Goal: Task Accomplishment & Management: Manage account settings

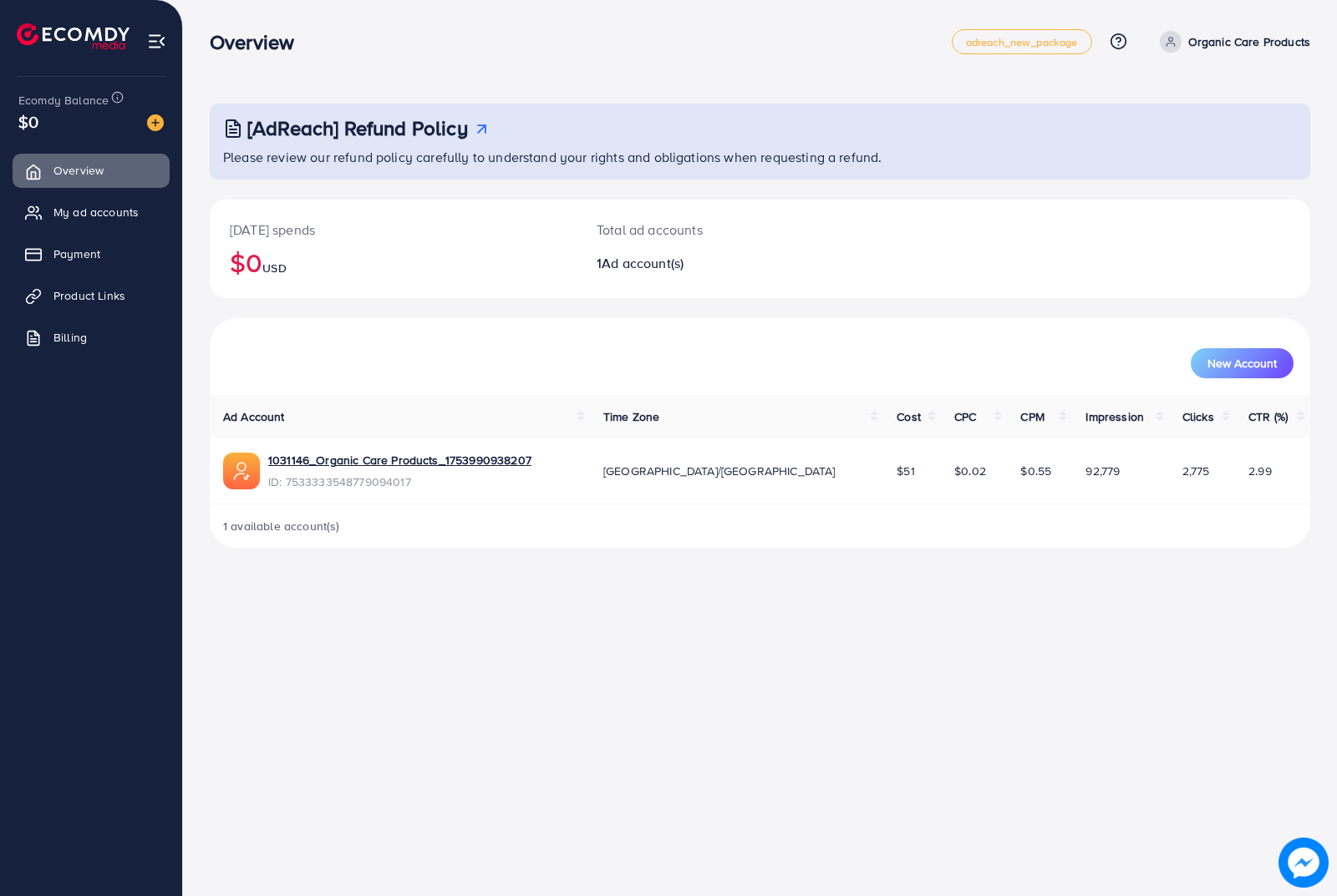
click at [387, 55] on div "Overview adreach_new_package Help Center Contact Support Plans and Pricing Term…" at bounding box center [760, 42] width 1101 height 46
click at [443, 40] on div "Overview" at bounding box center [581, 42] width 743 height 24
click at [477, 602] on div "Overview adreach_new_package Help Center Contact Support Plans and Pricing Term…" at bounding box center [668, 448] width 1337 height 896
click at [436, 37] on div "Overview" at bounding box center [581, 42] width 743 height 24
click at [102, 212] on span "My ad accounts" at bounding box center [101, 212] width 85 height 16
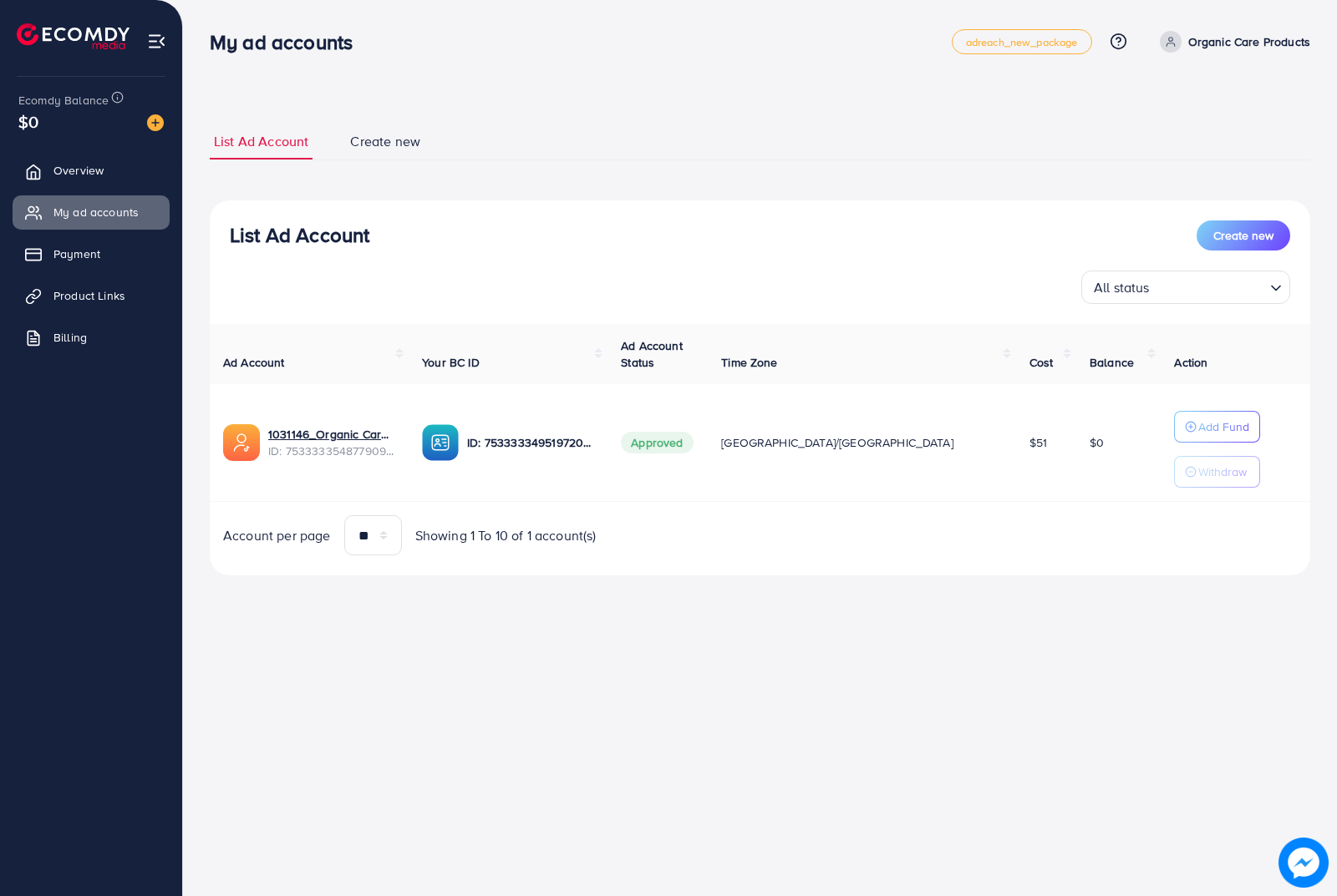
click at [775, 132] on ul "List Ad Account Create new" at bounding box center [760, 142] width 1101 height 37
click at [1218, 40] on p "Organic Care Products" at bounding box center [1250, 42] width 122 height 20
click at [1206, 132] on span "Log out" at bounding box center [1210, 136] width 46 height 20
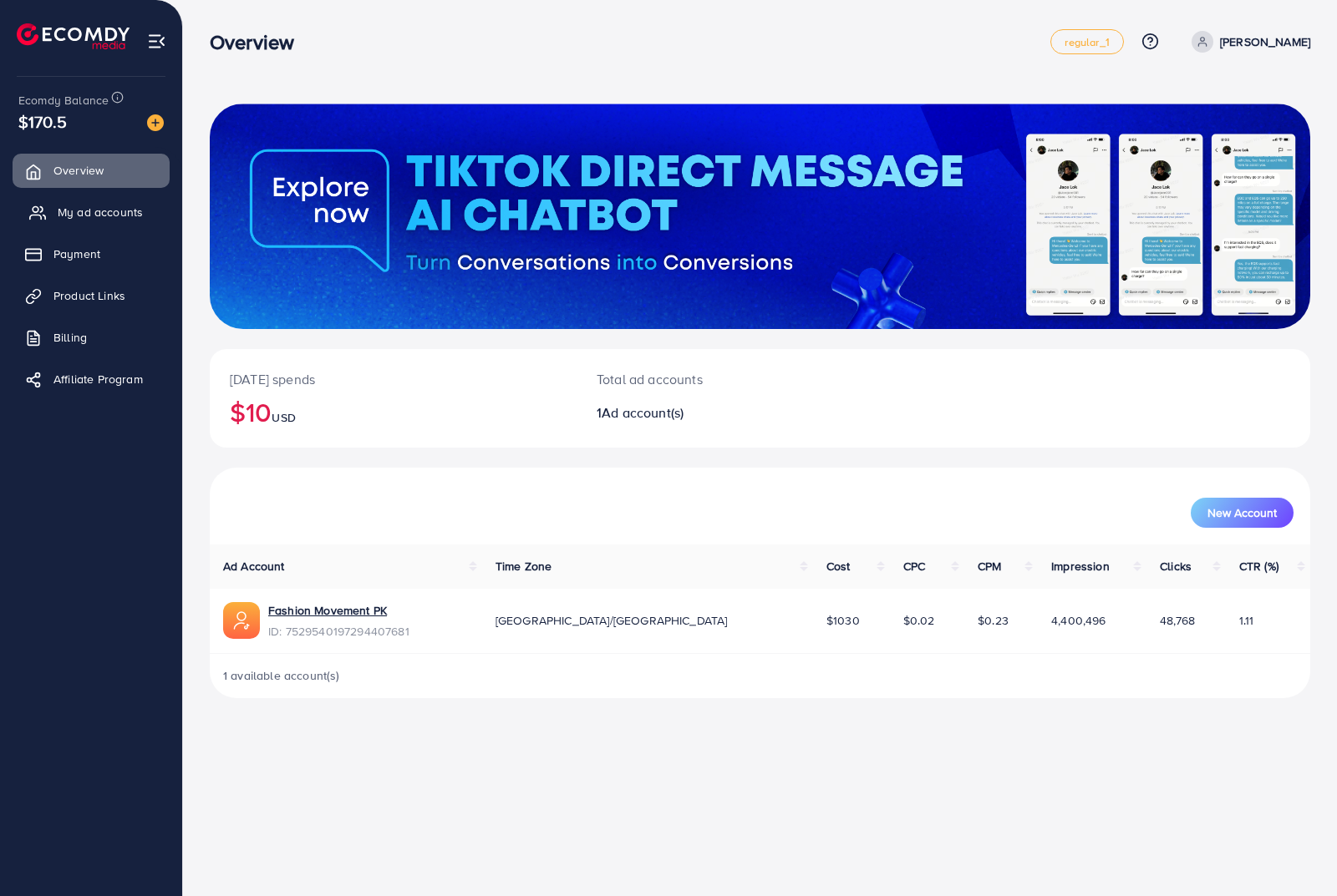
click at [133, 216] on span "My ad accounts" at bounding box center [101, 212] width 85 height 16
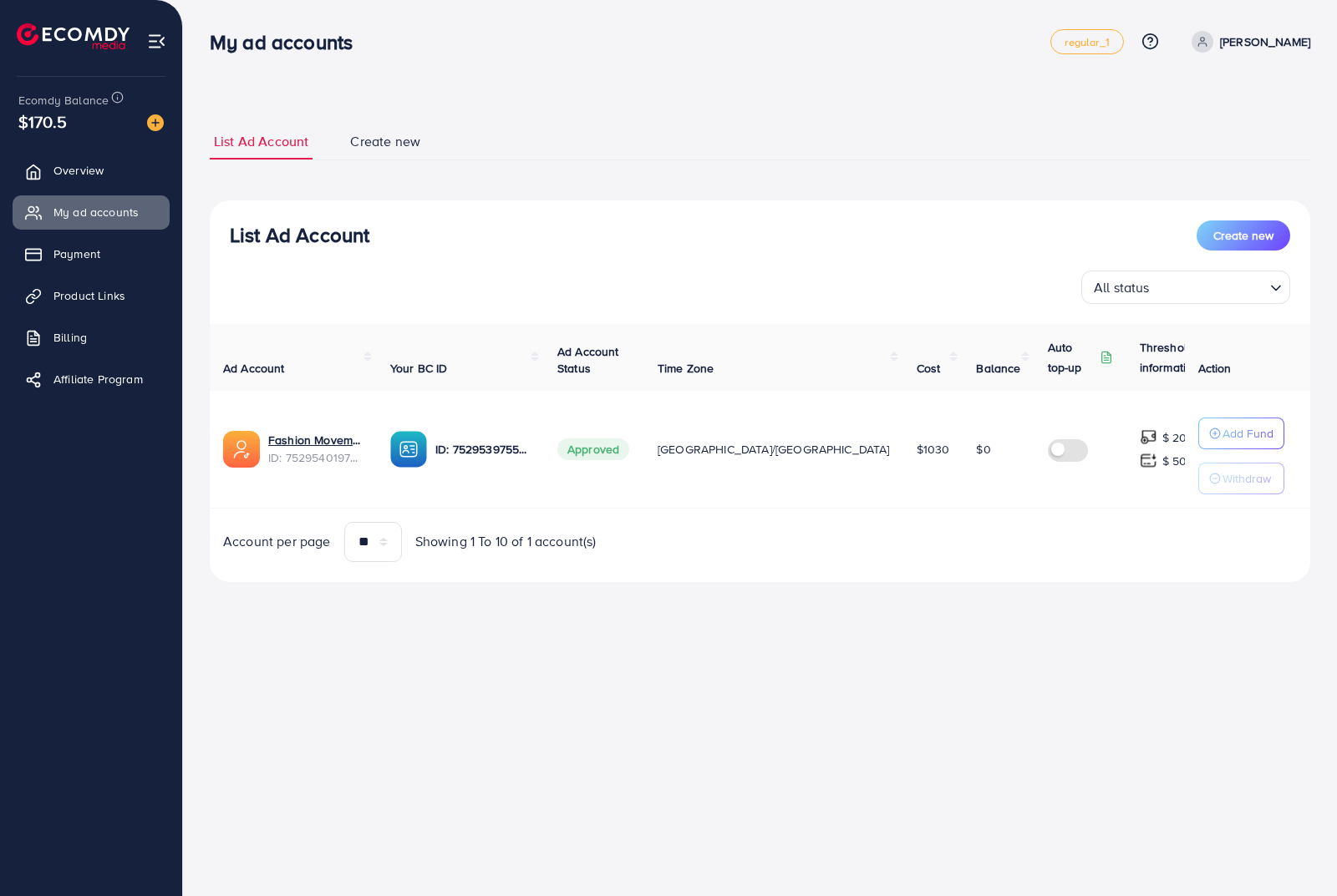
click at [682, 626] on div "List Ad Account Create new List Ad Account Create new All status Loading... Ad …" at bounding box center [760, 314] width 1154 height 629
click at [624, 119] on div "List Ad Account Create new List Ad Account Create new All status Loading... Ad …" at bounding box center [760, 352] width 1101 height 498
click at [411, 186] on div "List Ad Account Create new List Ad Account Create new All status Loading... Ad …" at bounding box center [760, 353] width 1101 height 459
click at [599, 125] on ul "List Ad Account Create new" at bounding box center [760, 142] width 1101 height 37
click at [351, 446] on link "Fashion Movement PK" at bounding box center [316, 439] width 95 height 16
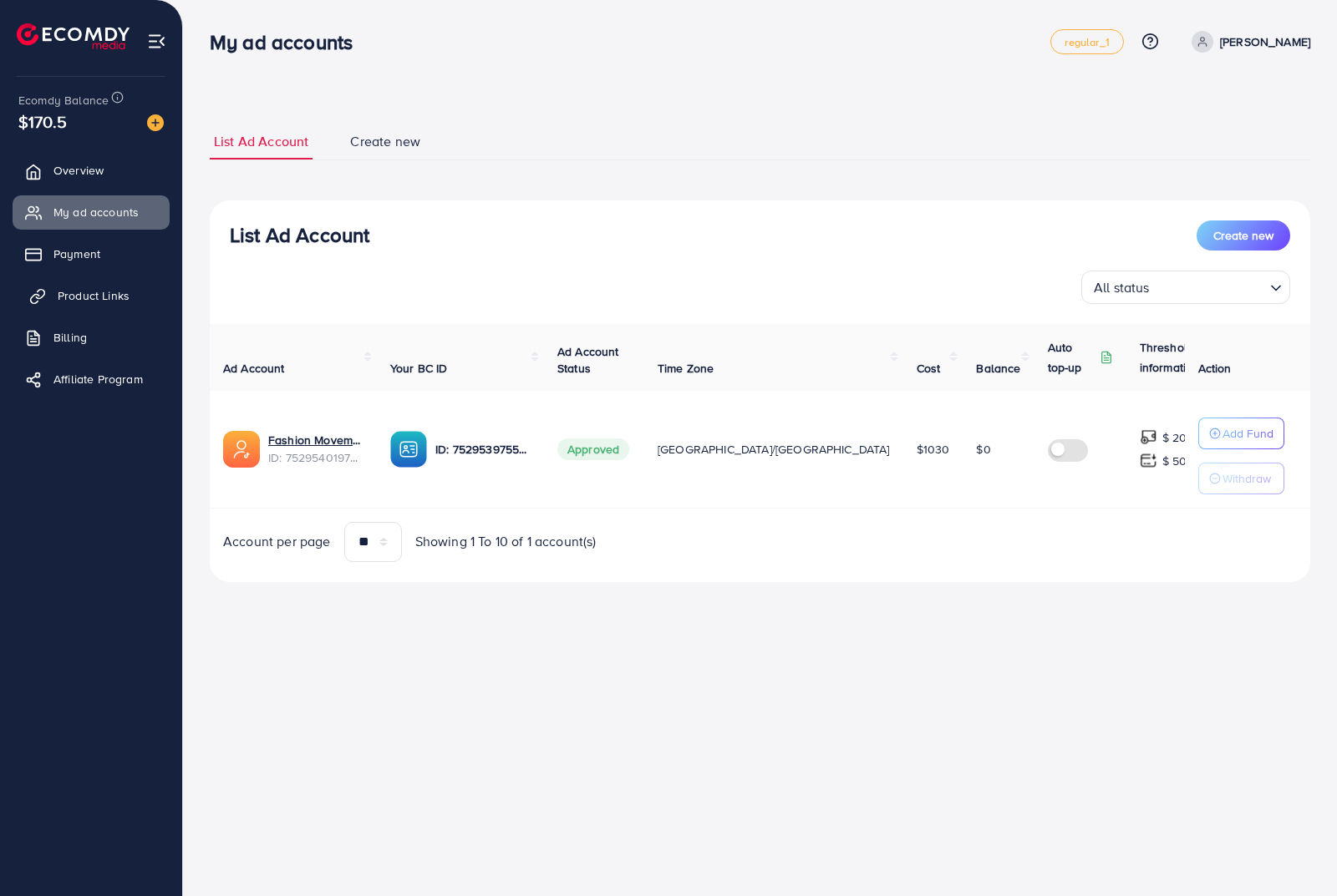
click at [79, 299] on span "Product Links" at bounding box center [94, 295] width 72 height 16
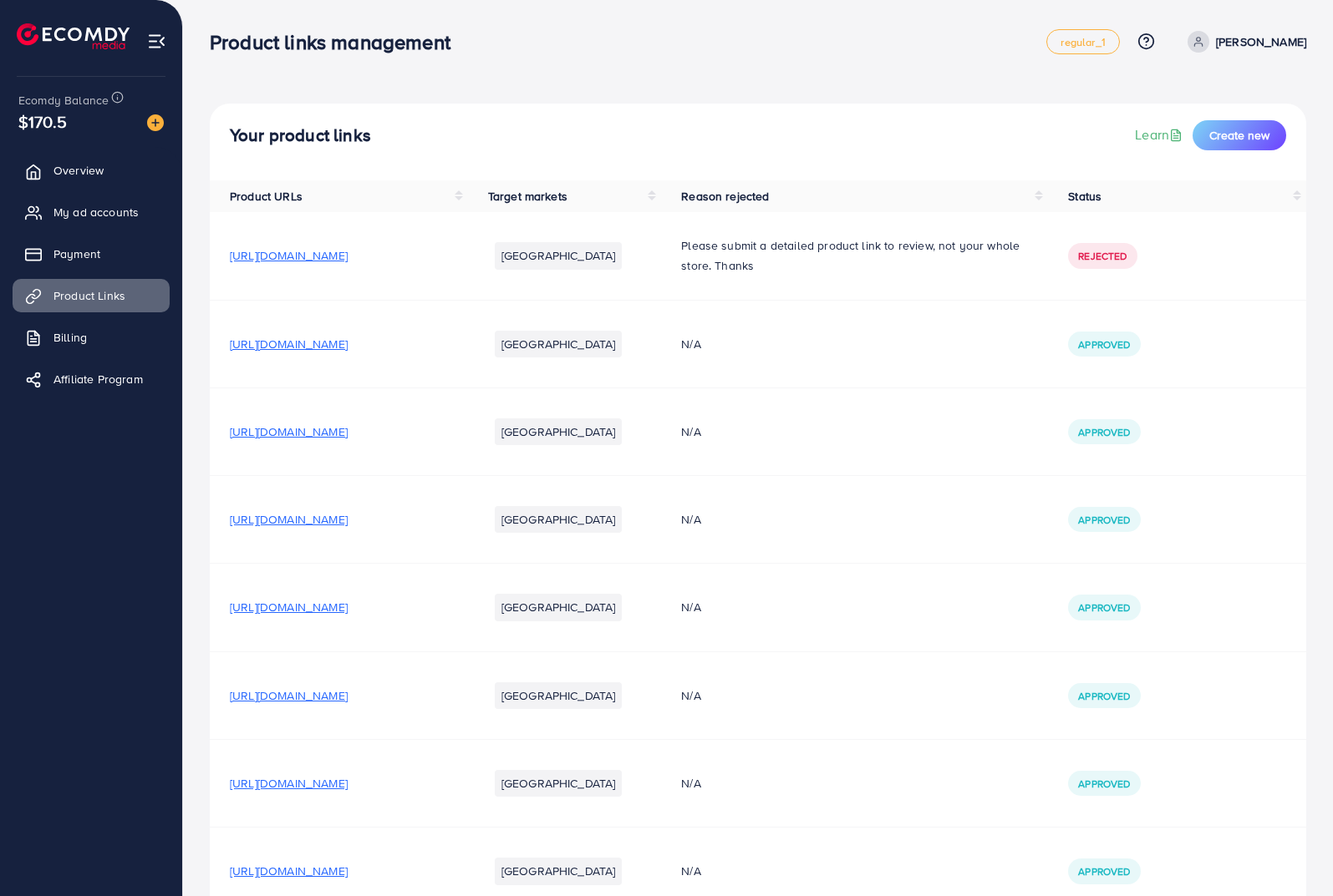
click at [348, 345] on span "https://fashionmovementpk.com/collections/trousers/products/men-s-premium-black…" at bounding box center [288, 343] width 118 height 16
click at [348, 523] on span "https://fashionmovementpk.com/collections/trousers/products/high-stretch-premiu…" at bounding box center [288, 519] width 118 height 16
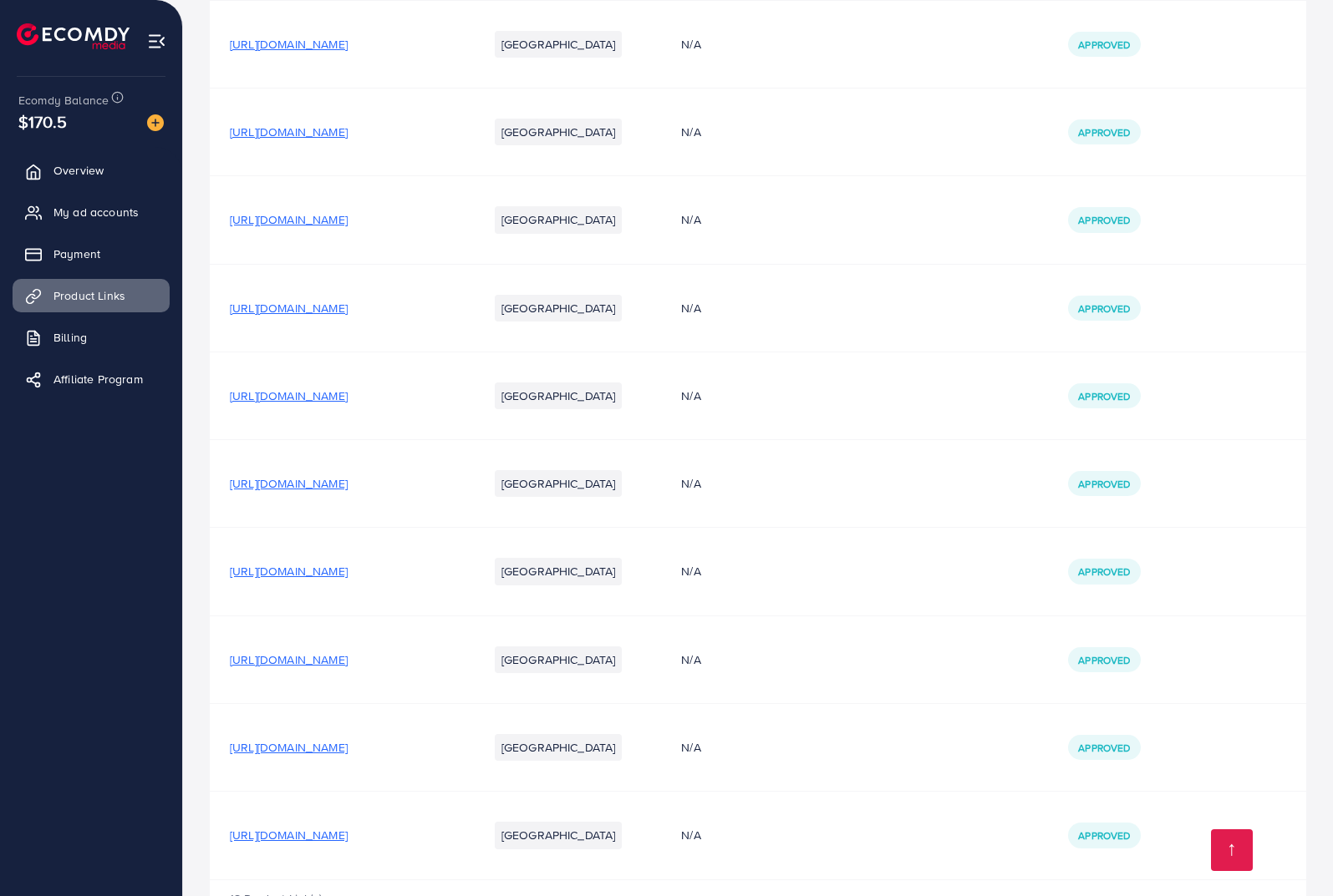
scroll to position [919, 0]
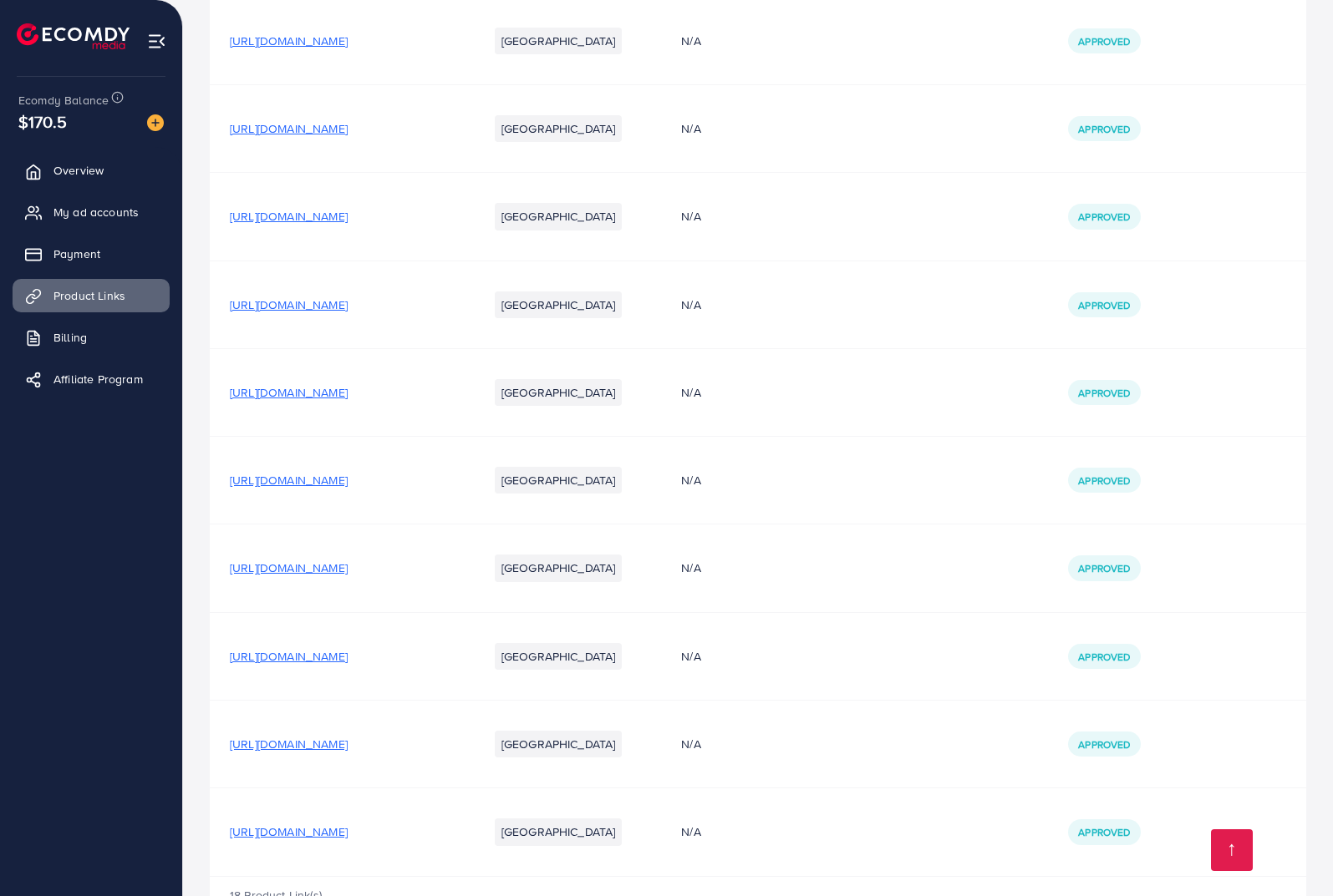
click at [348, 483] on span "https://fashionmovementpk.com/products/mens-workout-training-running-4-way-stre…" at bounding box center [288, 480] width 118 height 16
click at [348, 573] on span "https://fashionmovementpk.com/products/mens-italian-spandex-workout-trousers" at bounding box center [288, 567] width 118 height 16
click at [348, 309] on span "https://fashionmovementpk.com/products/mens-stylish-premium-stretch-breathable-…" at bounding box center [288, 304] width 118 height 16
click at [348, 305] on span "https://fashionmovementpk.com/products/mens-stylish-premium-stretch-breathable-…" at bounding box center [288, 304] width 118 height 16
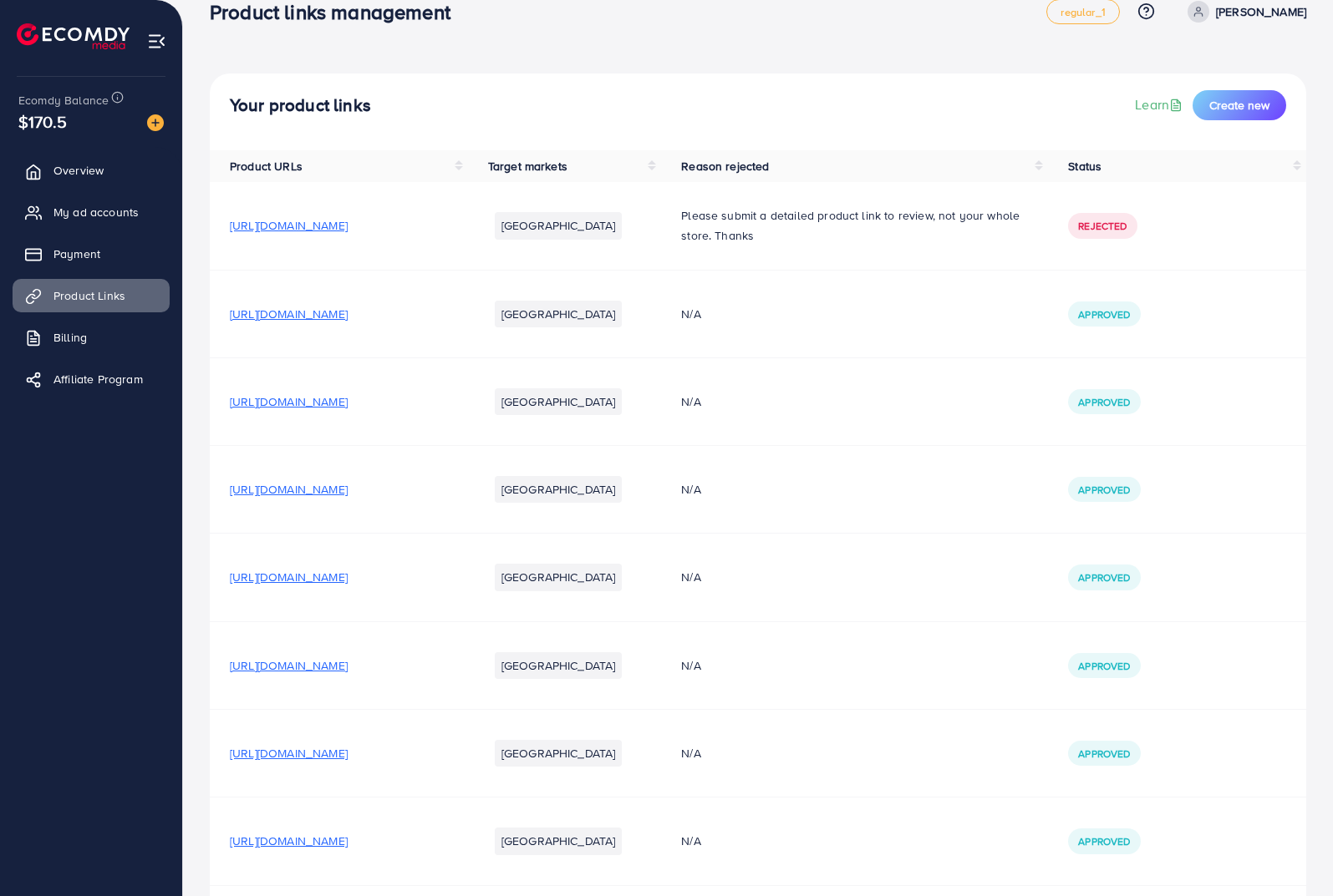
scroll to position [0, 0]
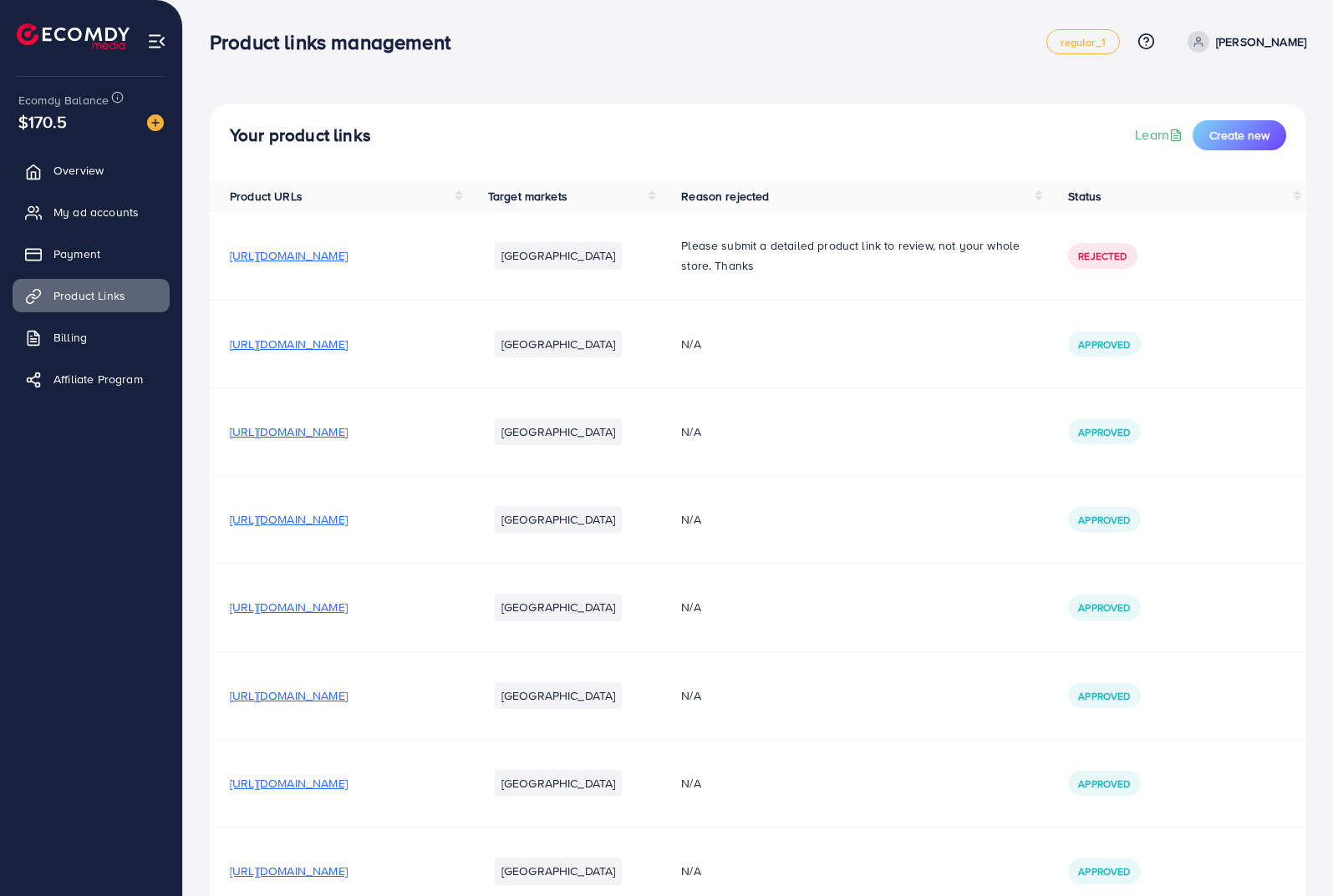
click at [348, 349] on span "https://fashionmovementpk.com/collections/trousers/products/men-s-premium-black…" at bounding box center [288, 343] width 118 height 16
